Goal: Find specific page/section: Find specific page/section

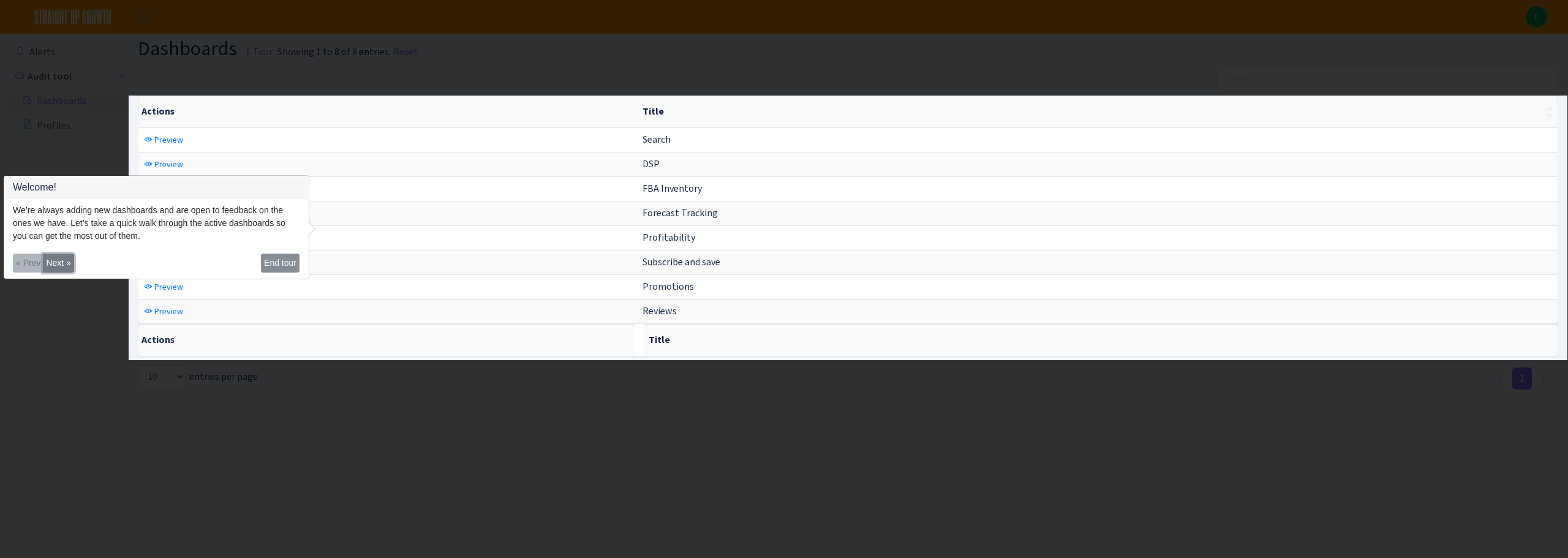
click at [60, 259] on button "Next »" at bounding box center [58, 263] width 31 height 19
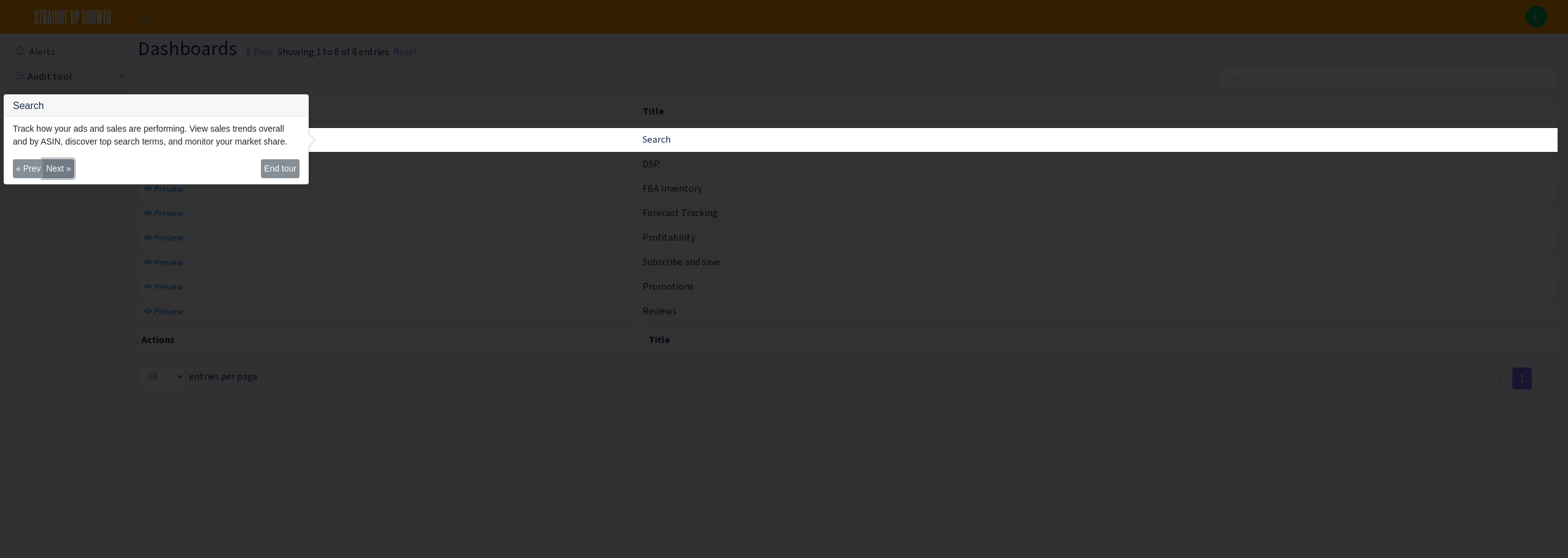
click at [54, 167] on button "Next »" at bounding box center [58, 169] width 31 height 19
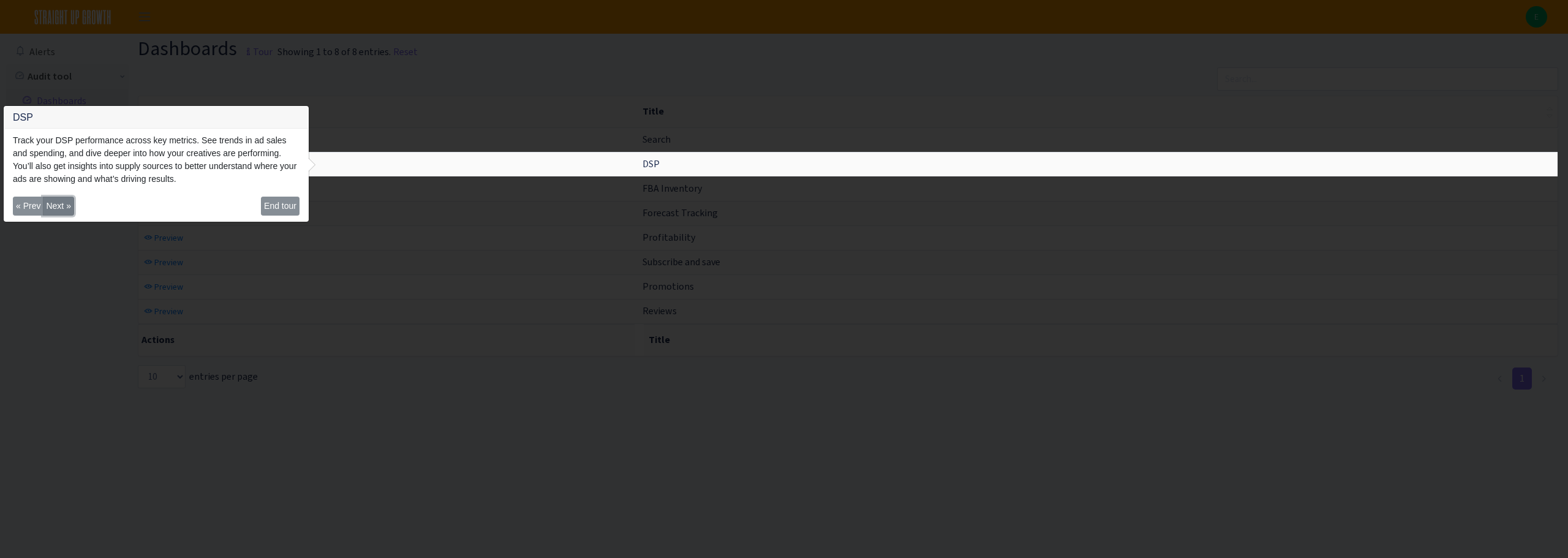
click at [56, 205] on button "Next »" at bounding box center [58, 206] width 31 height 19
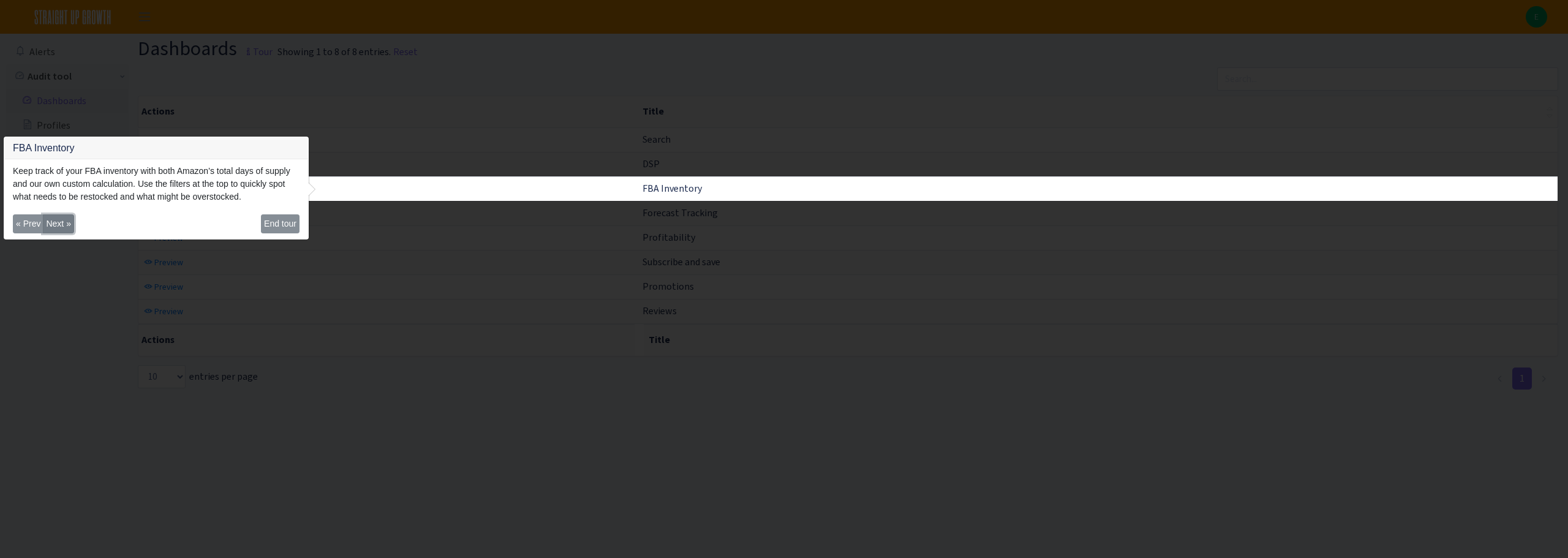
click at [56, 222] on button "Next »" at bounding box center [58, 223] width 31 height 19
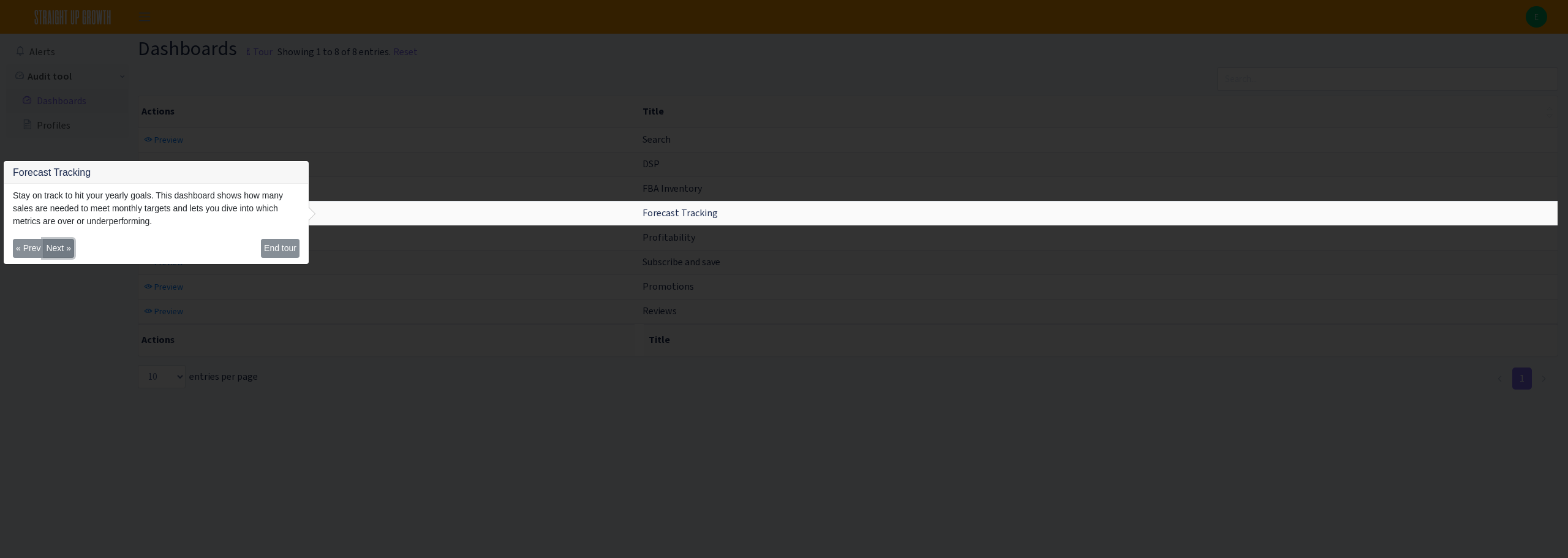
click at [59, 247] on button "Next »" at bounding box center [58, 248] width 31 height 19
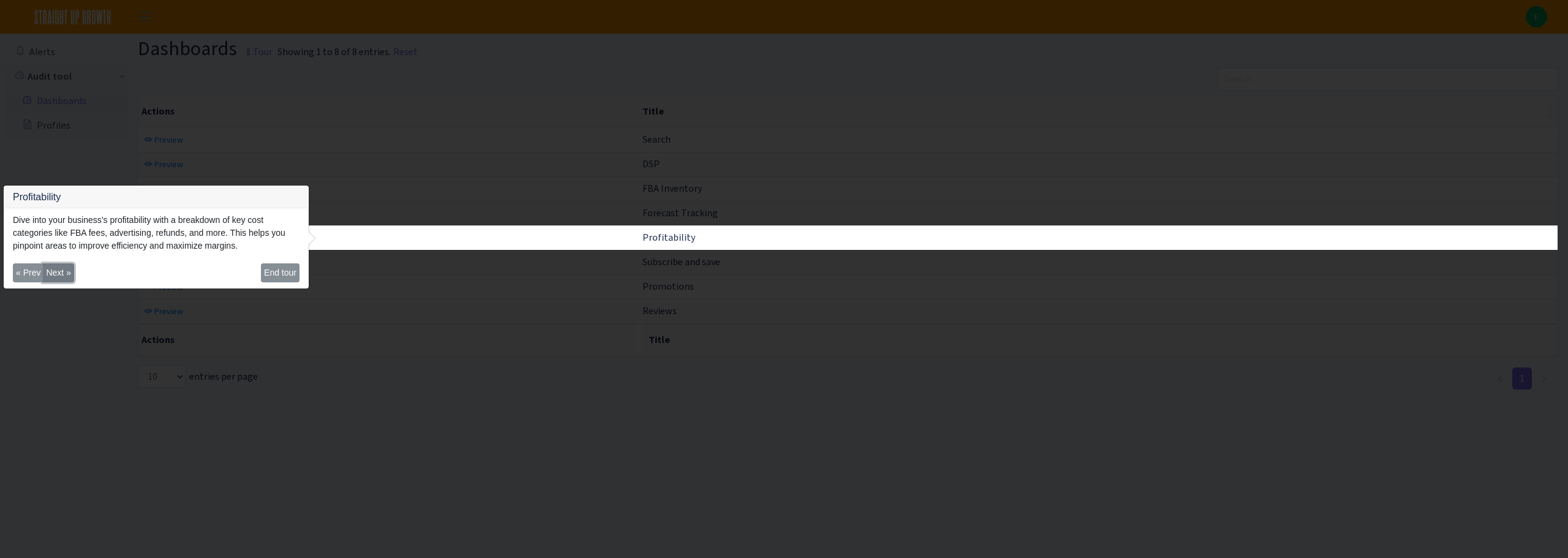
click at [56, 271] on button "Next »" at bounding box center [58, 272] width 31 height 19
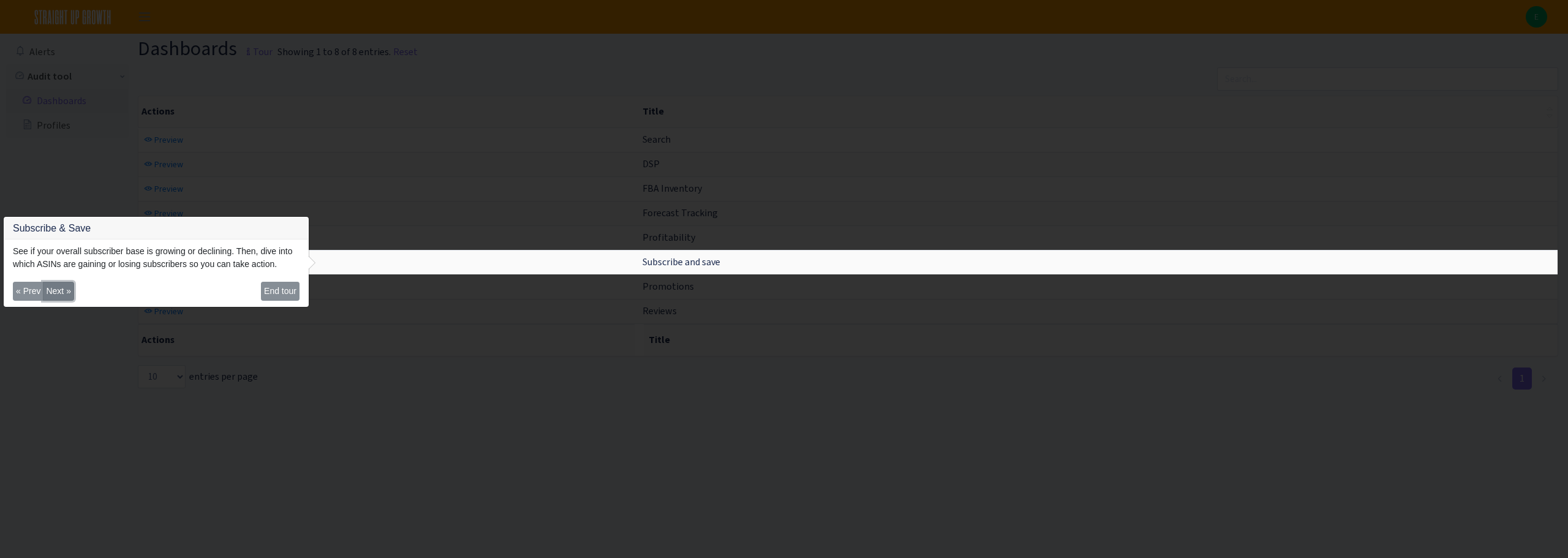
click at [56, 288] on button "Next »" at bounding box center [58, 291] width 31 height 19
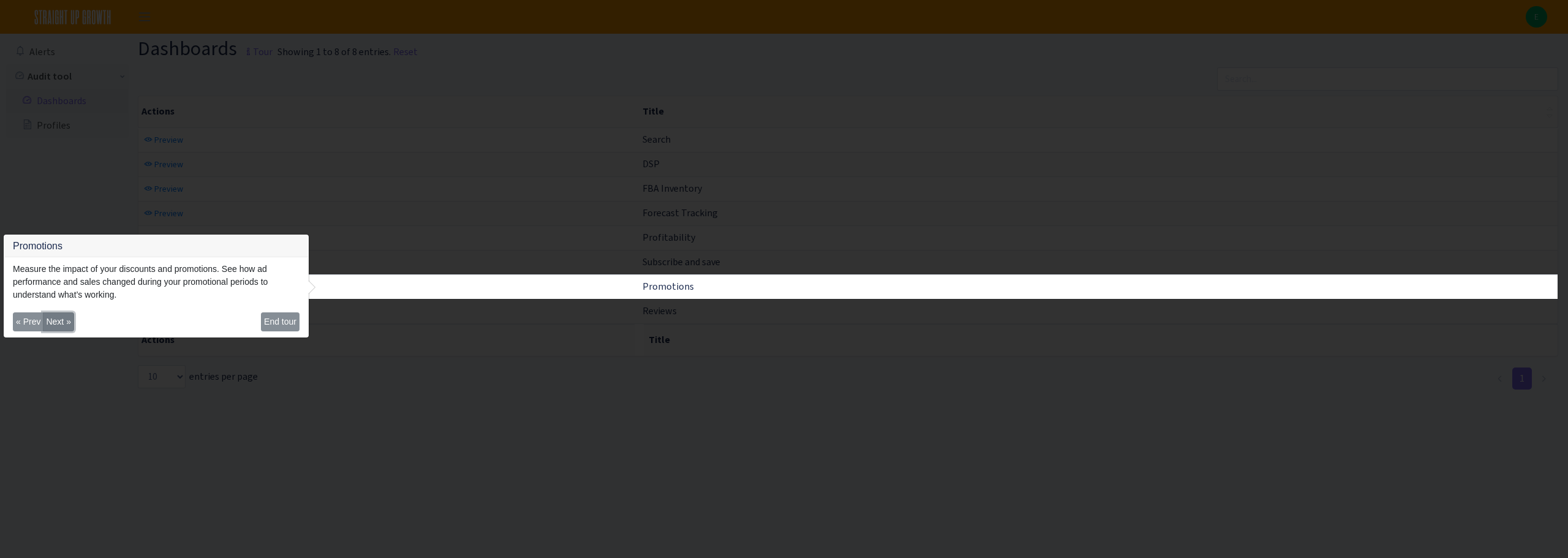
click at [59, 322] on button "Next »" at bounding box center [58, 321] width 31 height 19
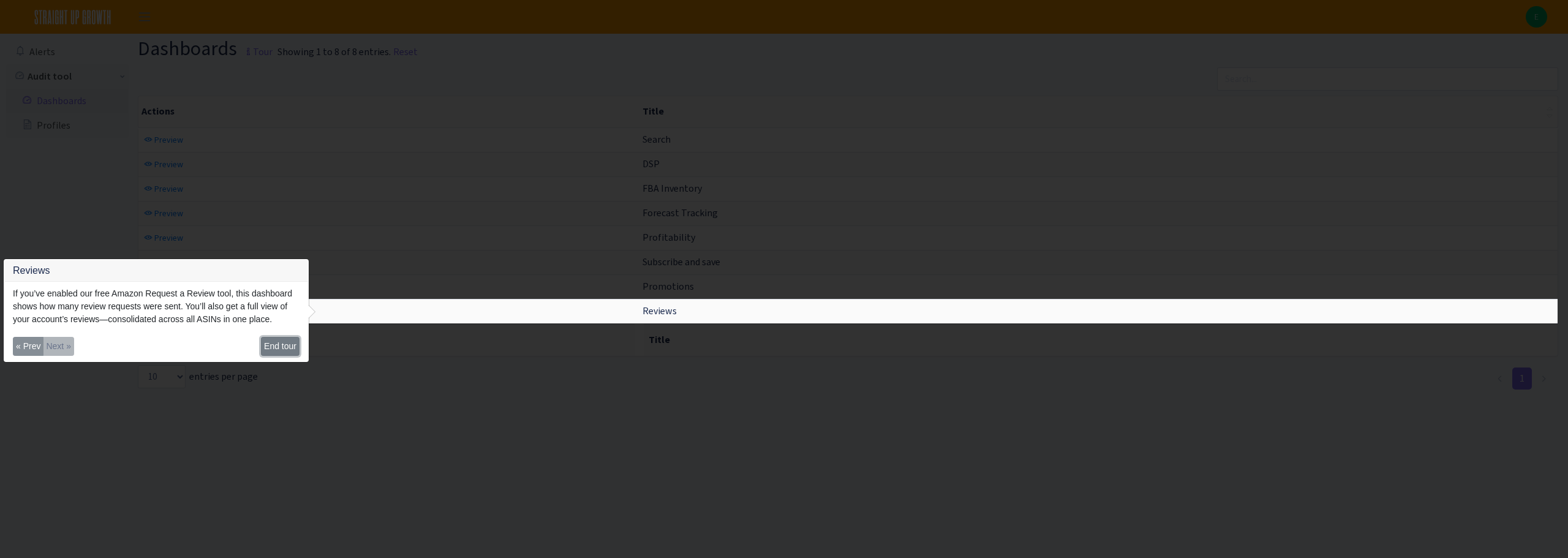
click at [270, 347] on button "End tour" at bounding box center [280, 346] width 39 height 19
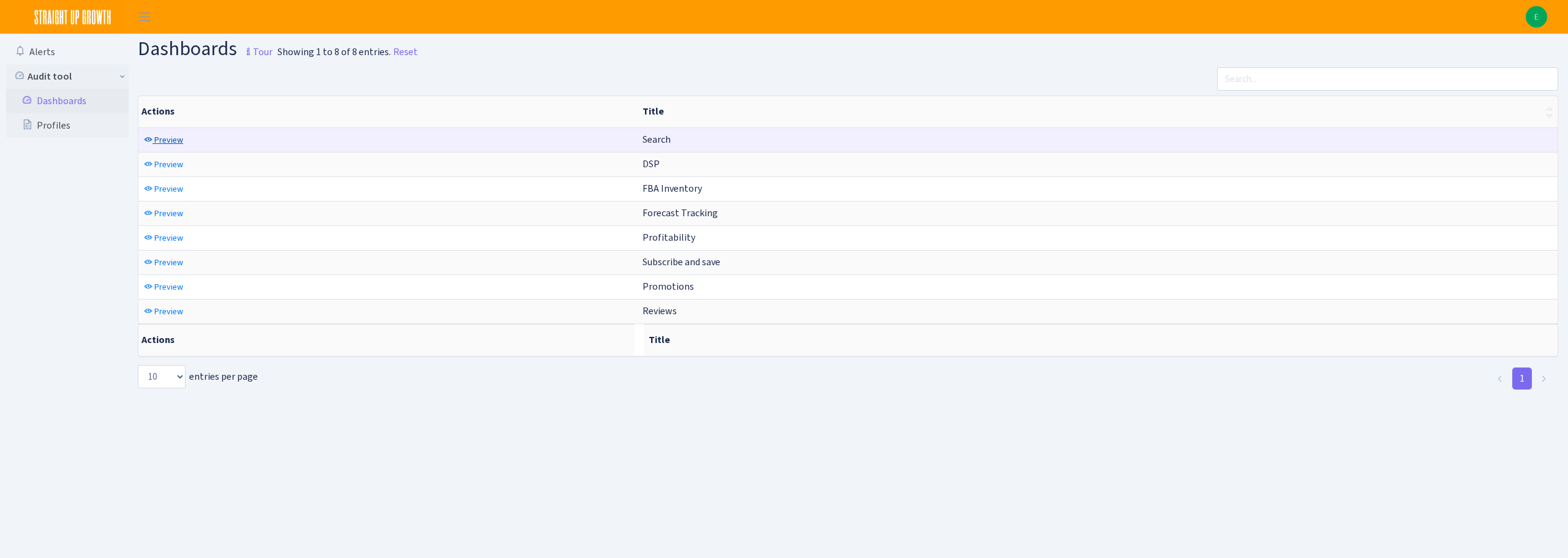
click at [172, 141] on span "Preview" at bounding box center [168, 140] width 29 height 12
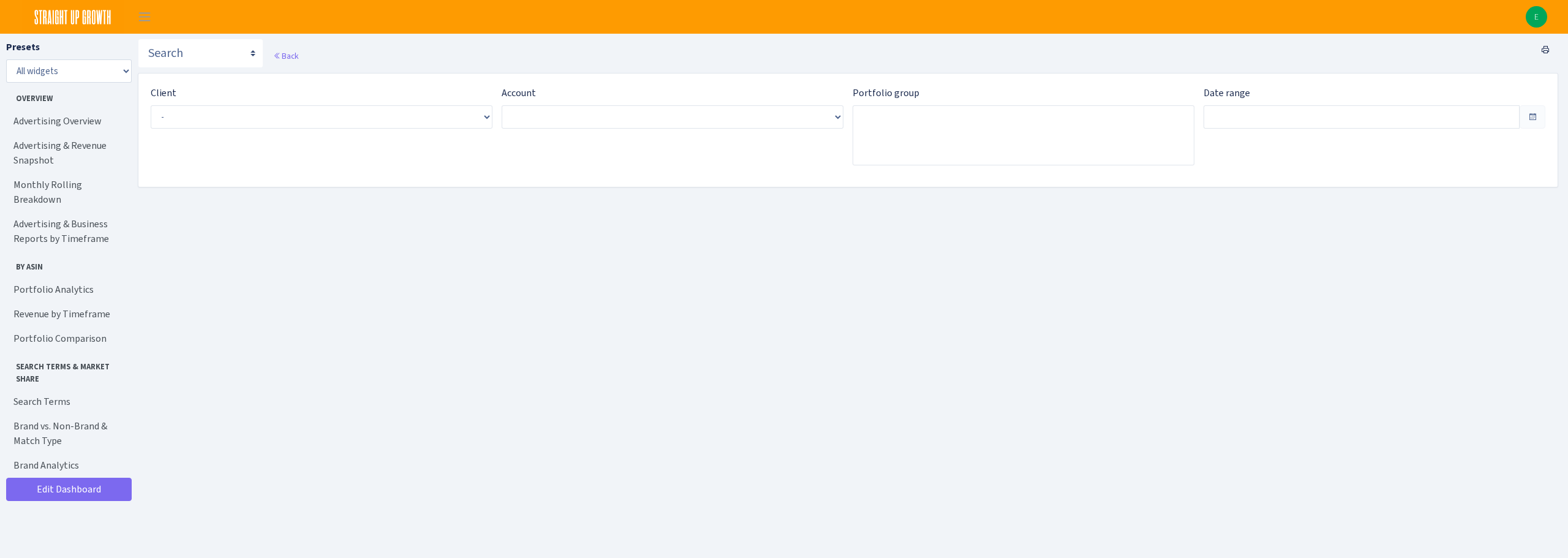
type input "Aug 23, 2025 - Sep 21, 2025"
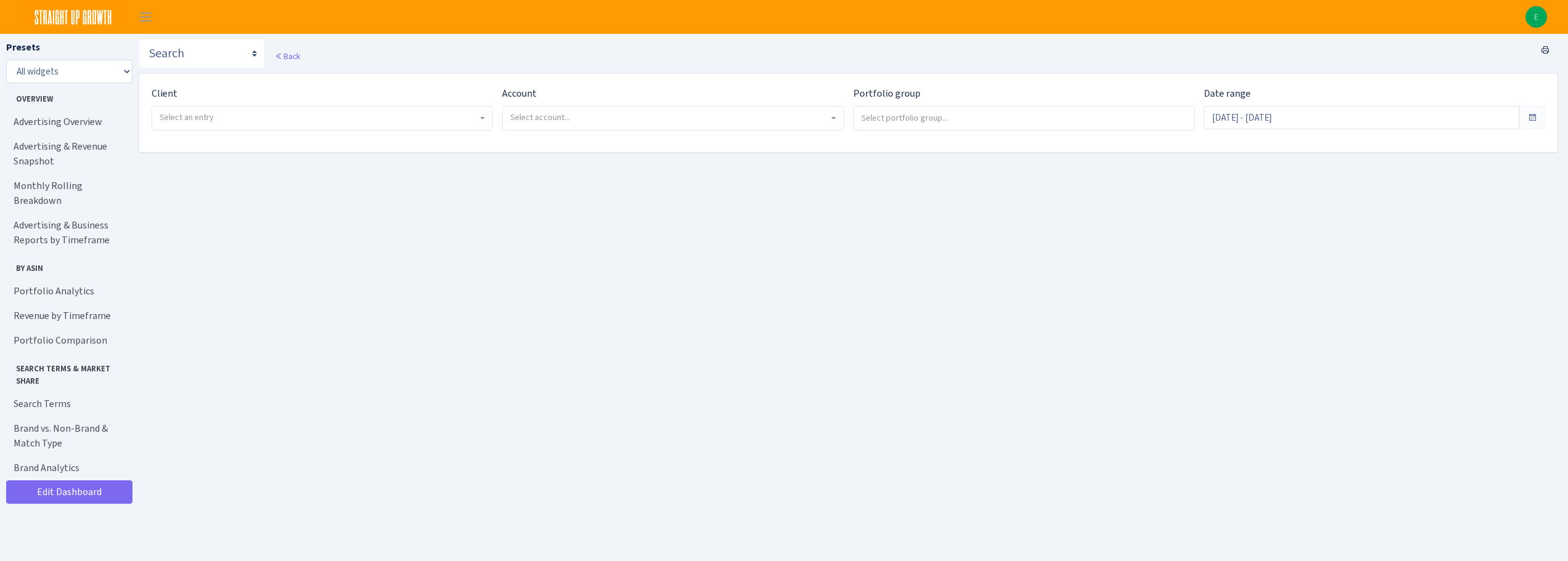
click at [209, 121] on span "Select an entry" at bounding box center [187, 118] width 55 height 12
select select "144"
select select
click at [550, 116] on span "Select account..." at bounding box center [539, 118] width 60 height 12
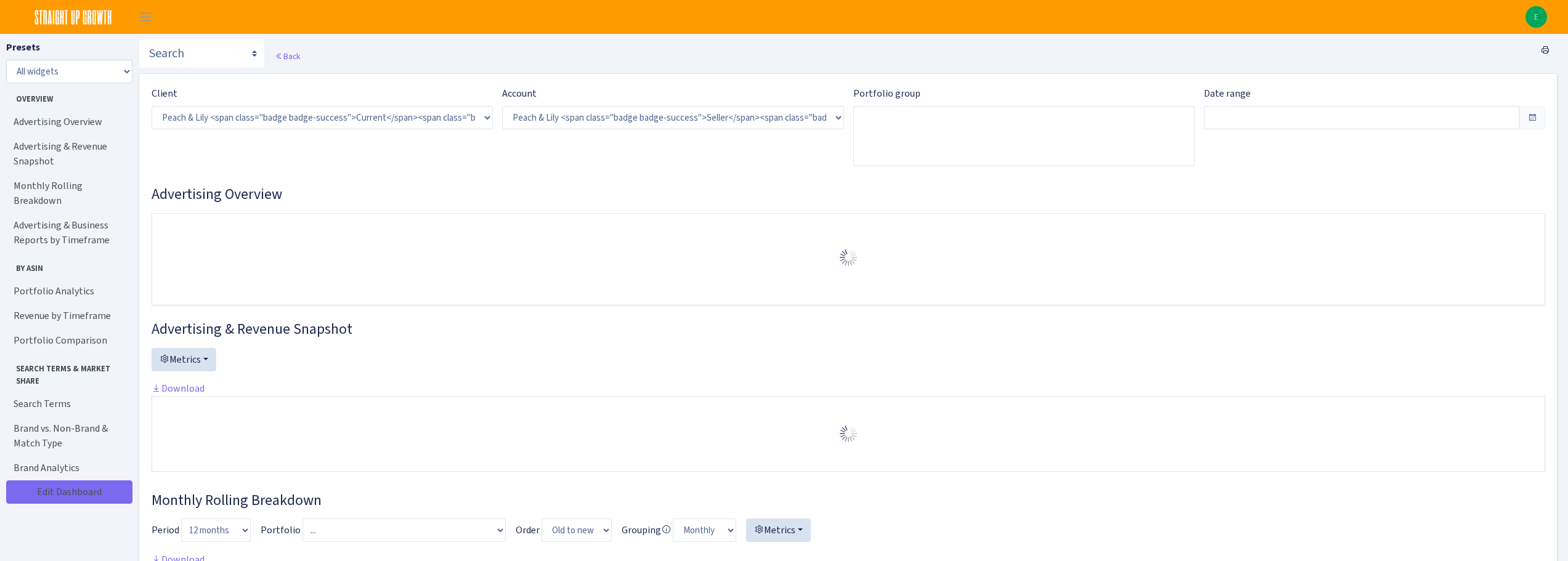
select select "[CREDIT_CARD_NUMBER]"
type input "[DATE] - [DATE]"
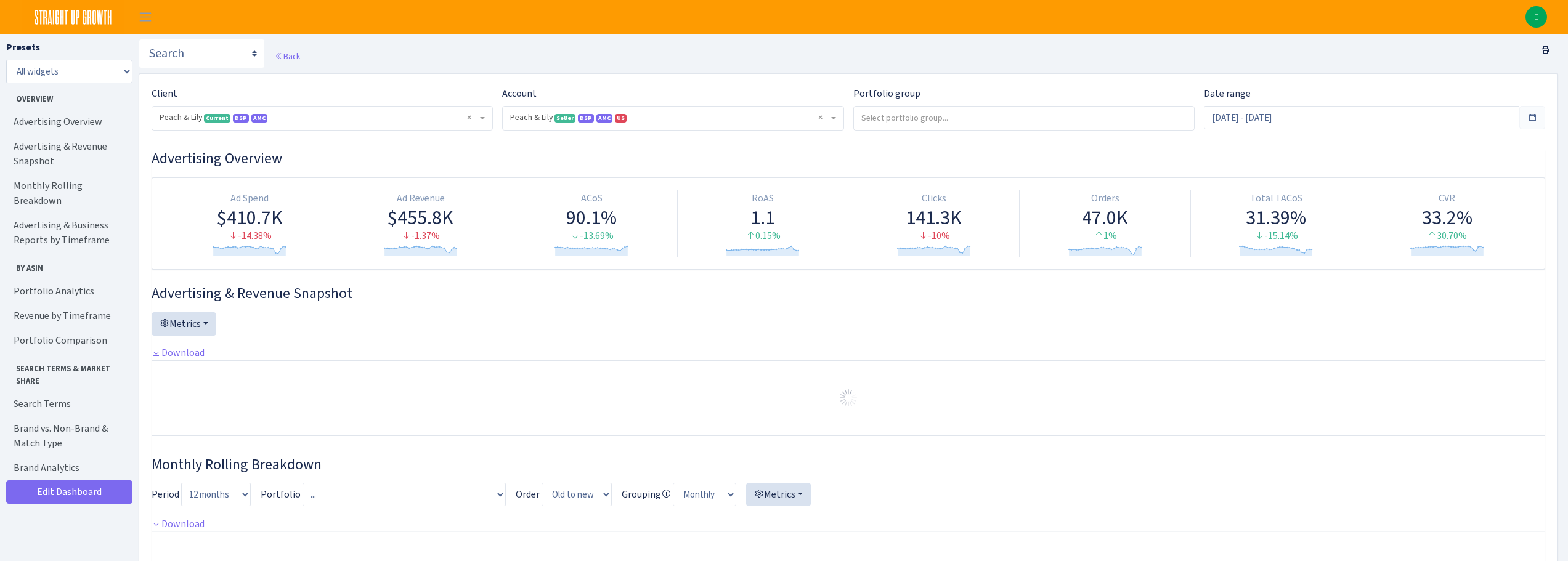
click at [918, 115] on input "search" at bounding box center [1024, 118] width 340 height 22
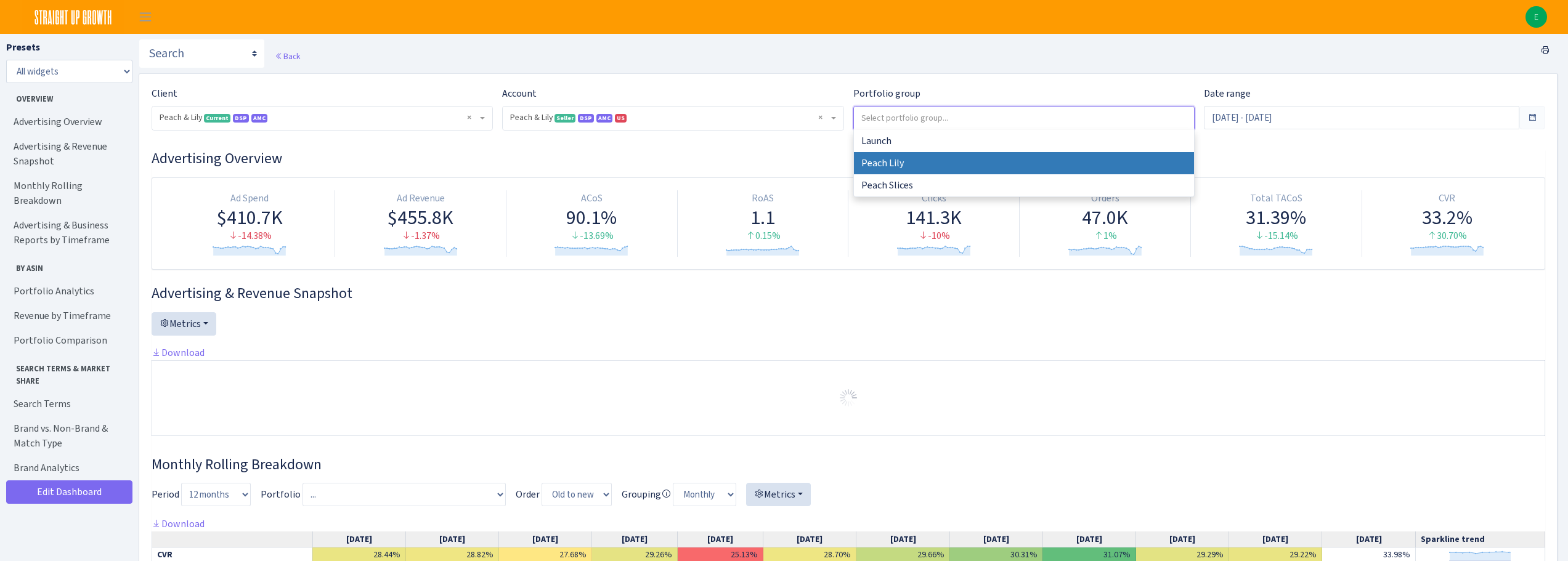
select select "Peach Lily"
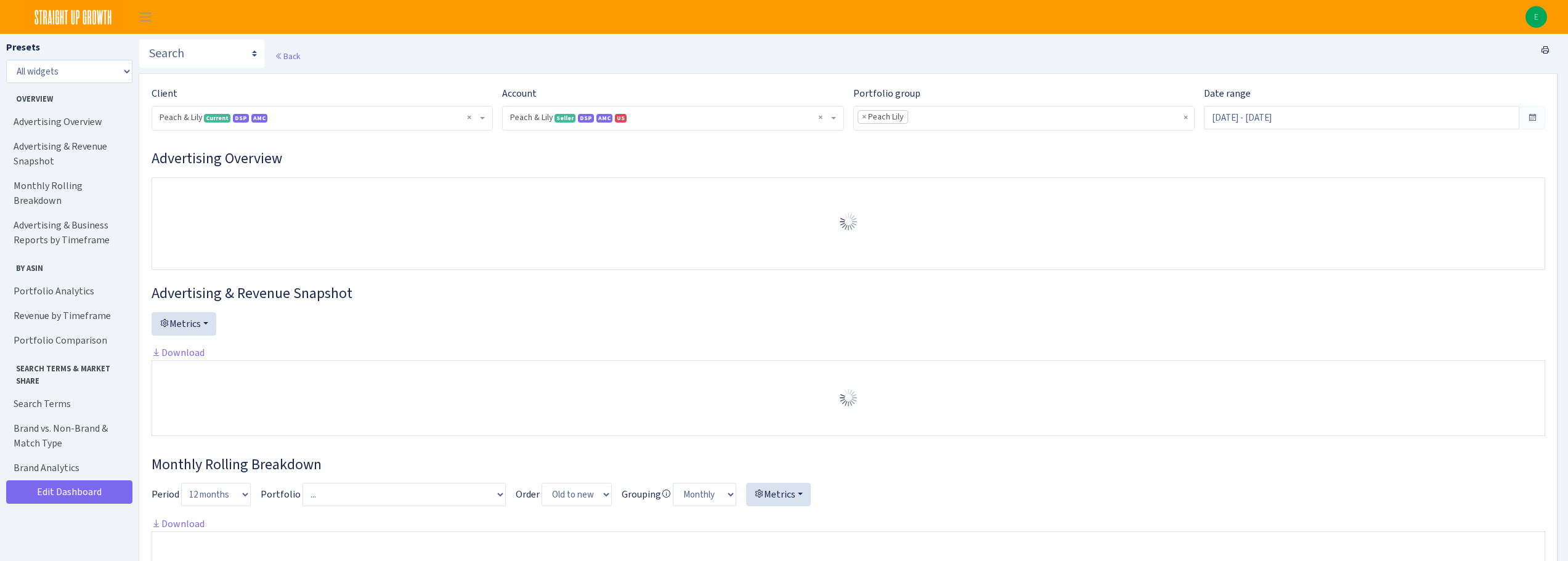
select select "[CREDIT_CARD_NUMBER]"
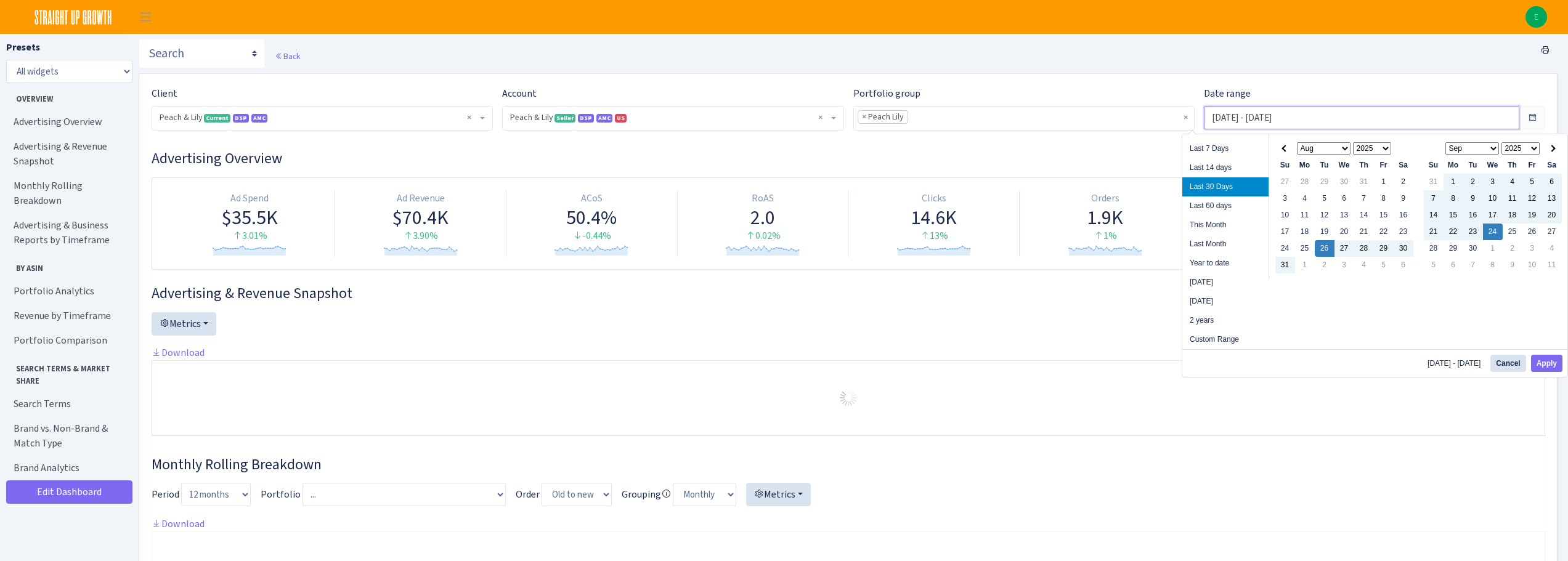
click at [1256, 116] on input "[DATE] - [DATE]" at bounding box center [1361, 118] width 315 height 24
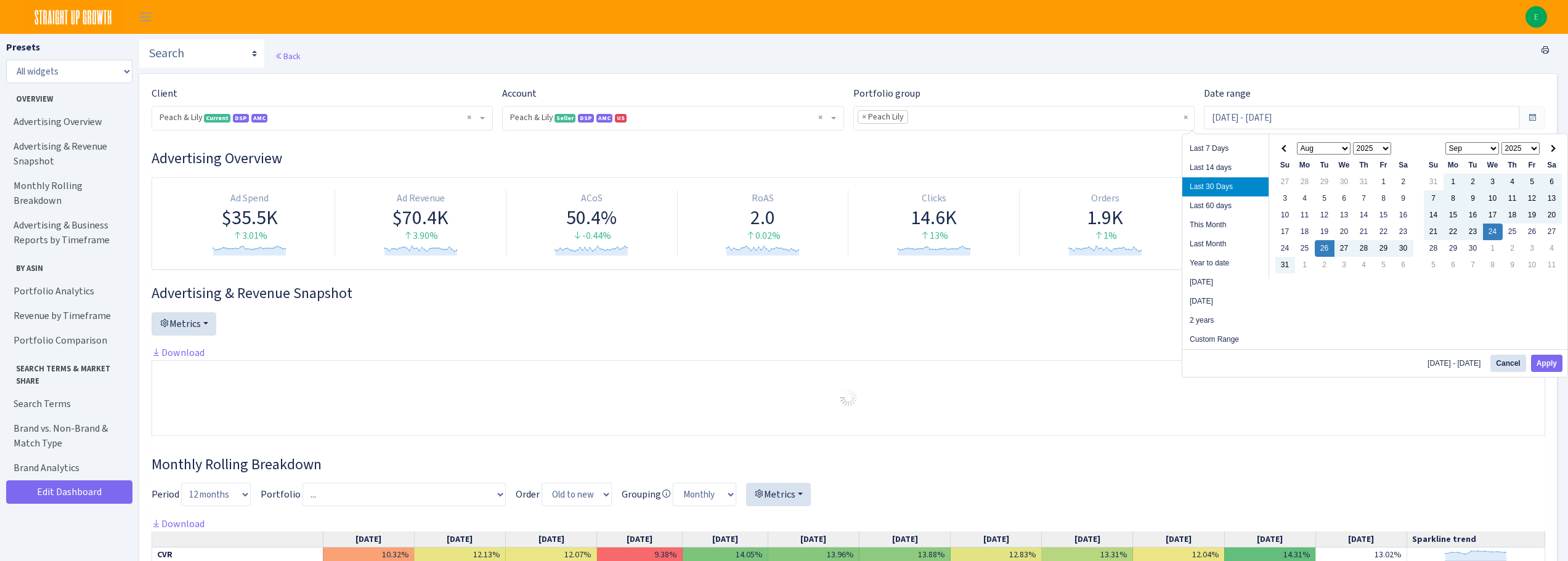
click at [1219, 56] on div "Back" at bounding box center [848, 56] width 1420 height 35
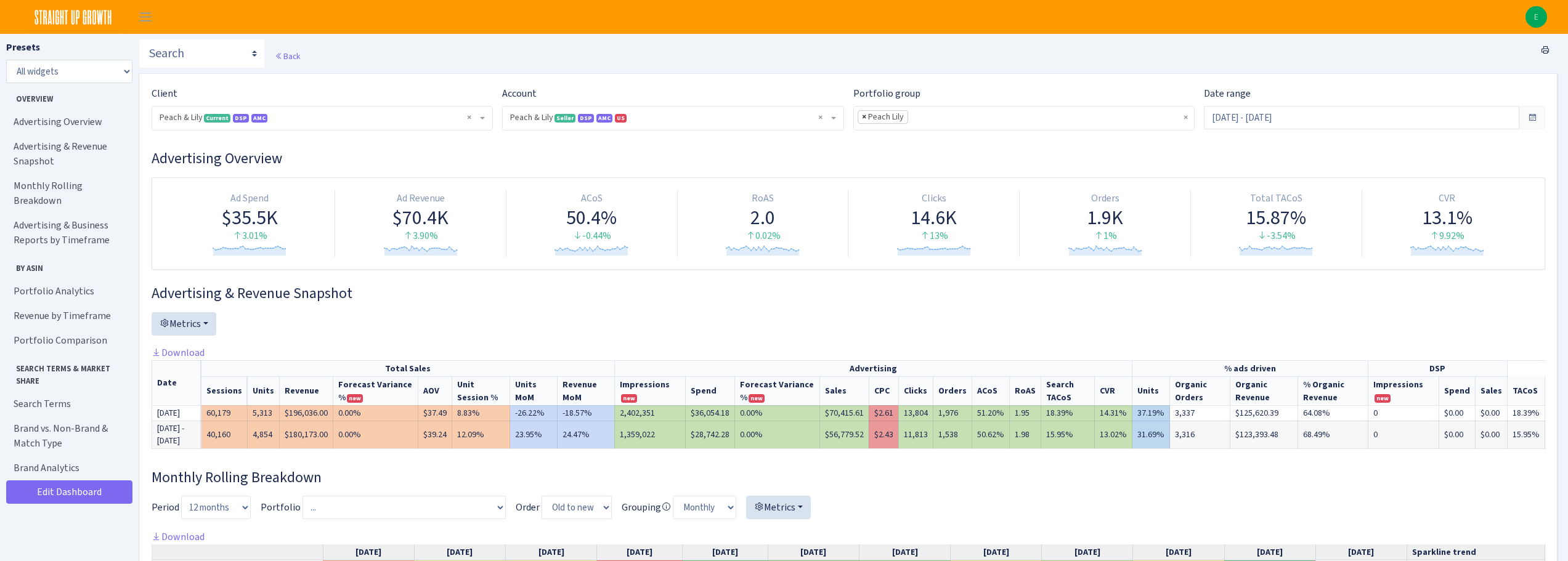
click at [862, 114] on span "×" at bounding box center [864, 117] width 5 height 12
select select
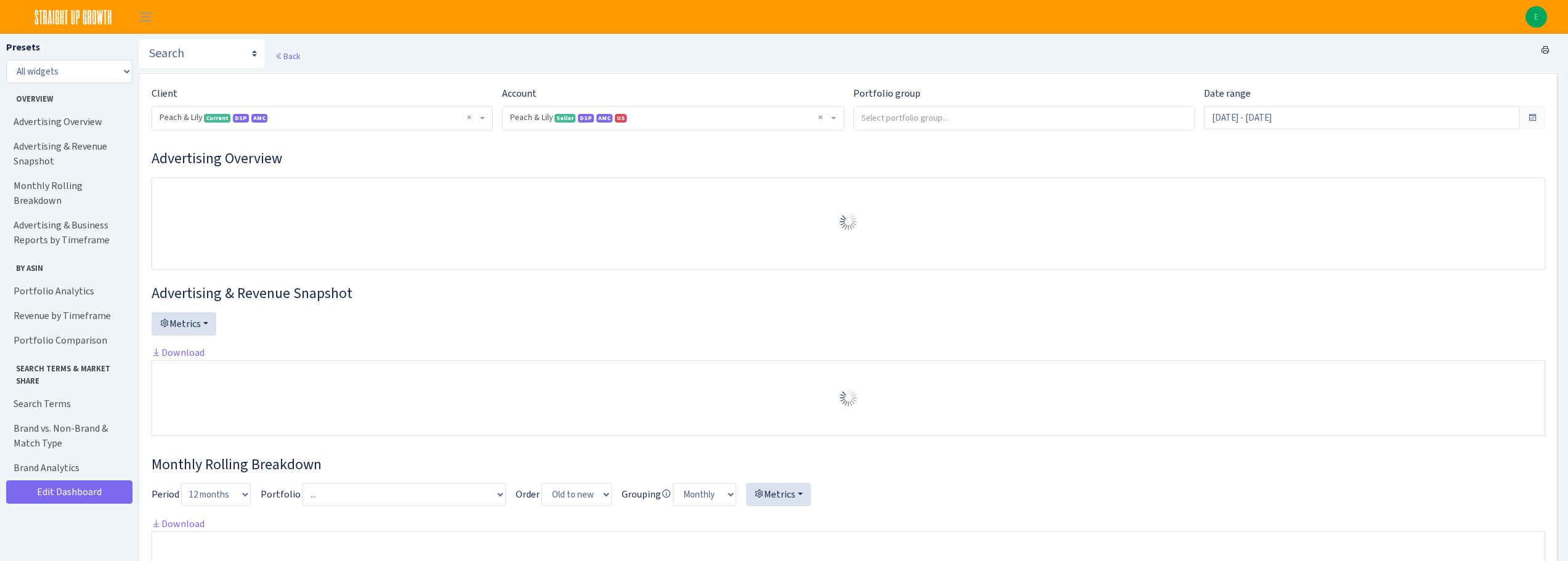
select select "[CREDIT_CARD_NUMBER]"
